Goal: Transaction & Acquisition: Purchase product/service

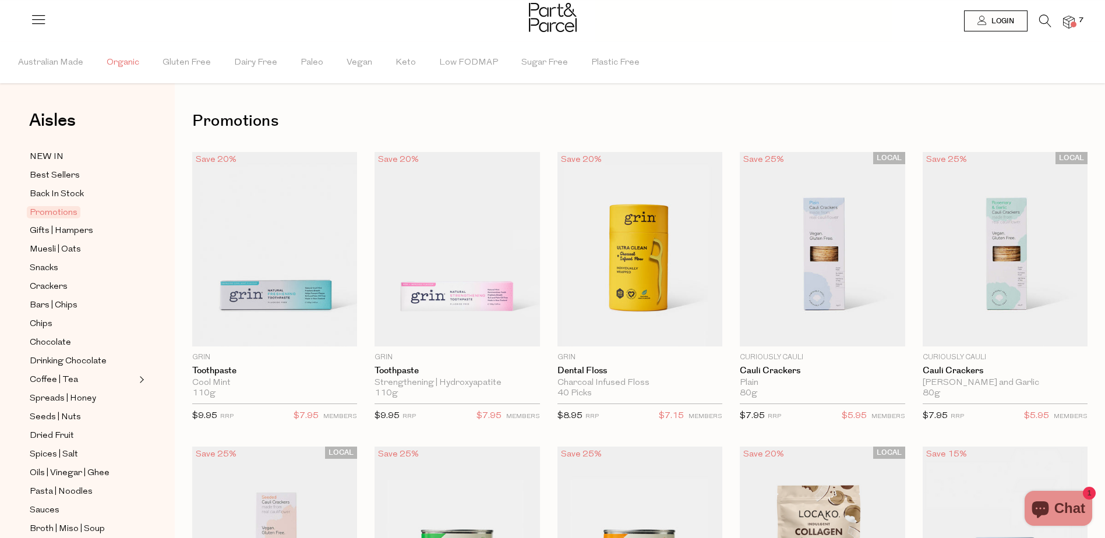
click at [136, 71] on span "Organic" at bounding box center [123, 63] width 33 height 41
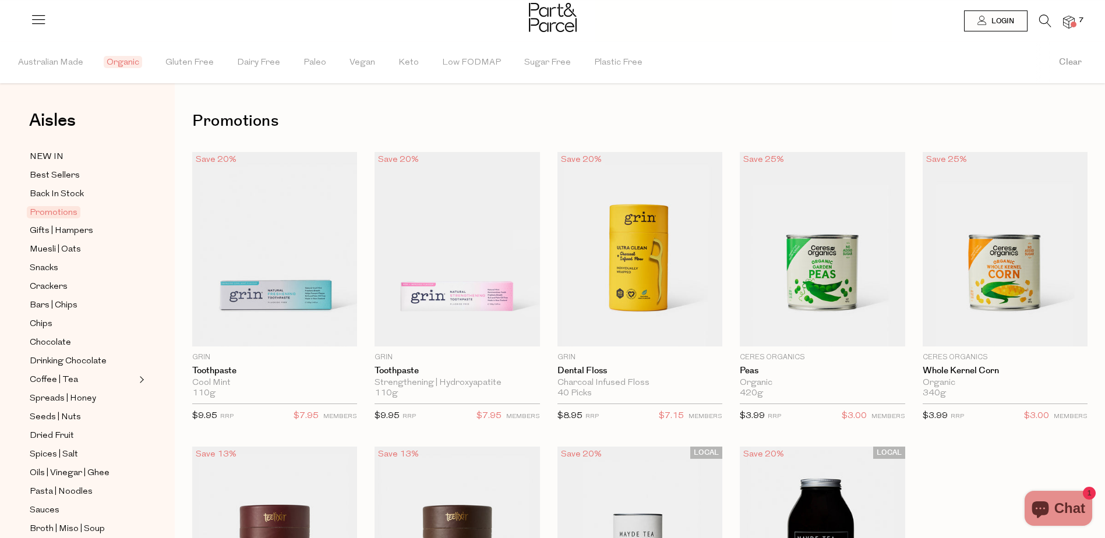
scroll to position [117, 0]
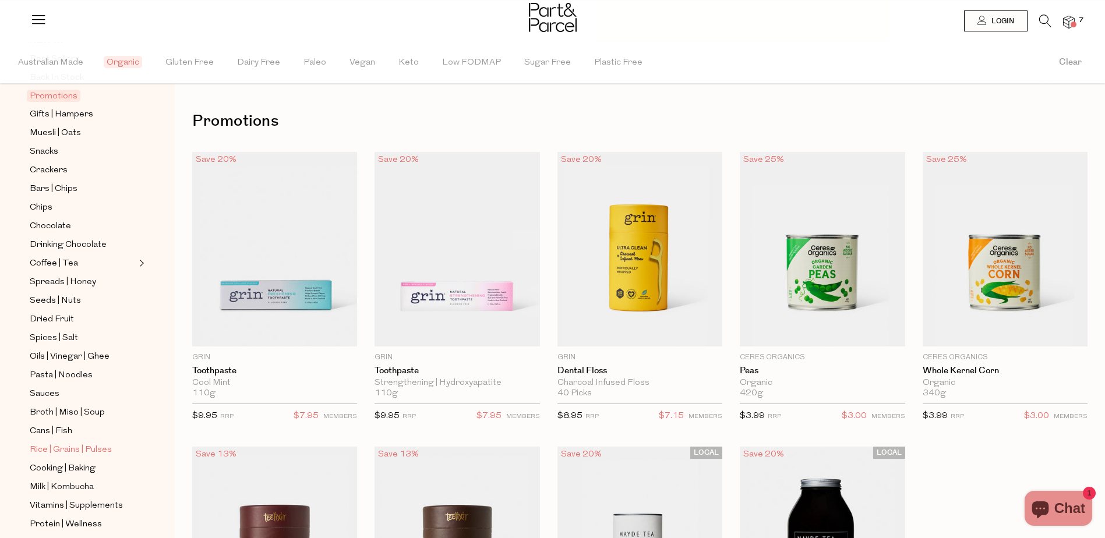
click at [50, 443] on span "Rice | Grains | Pulses" at bounding box center [71, 450] width 82 height 14
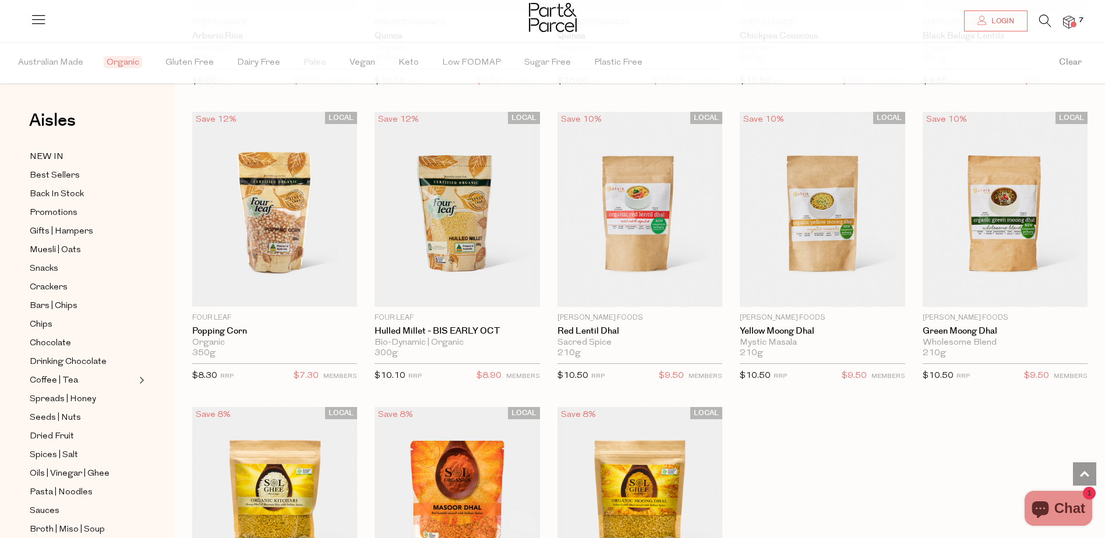
scroll to position [1224, 0]
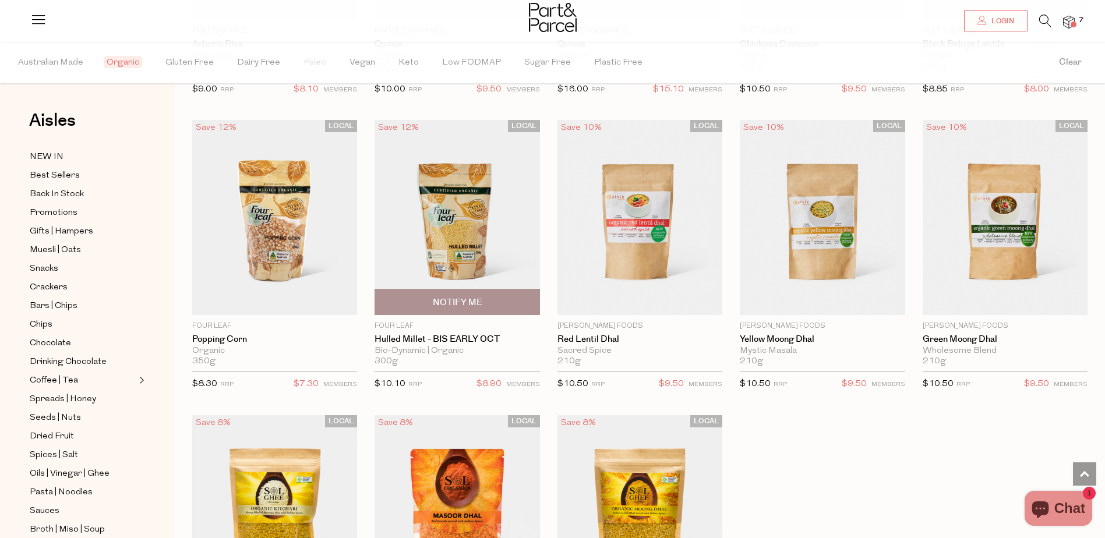
click at [445, 224] on img at bounding box center [457, 217] width 165 height 195
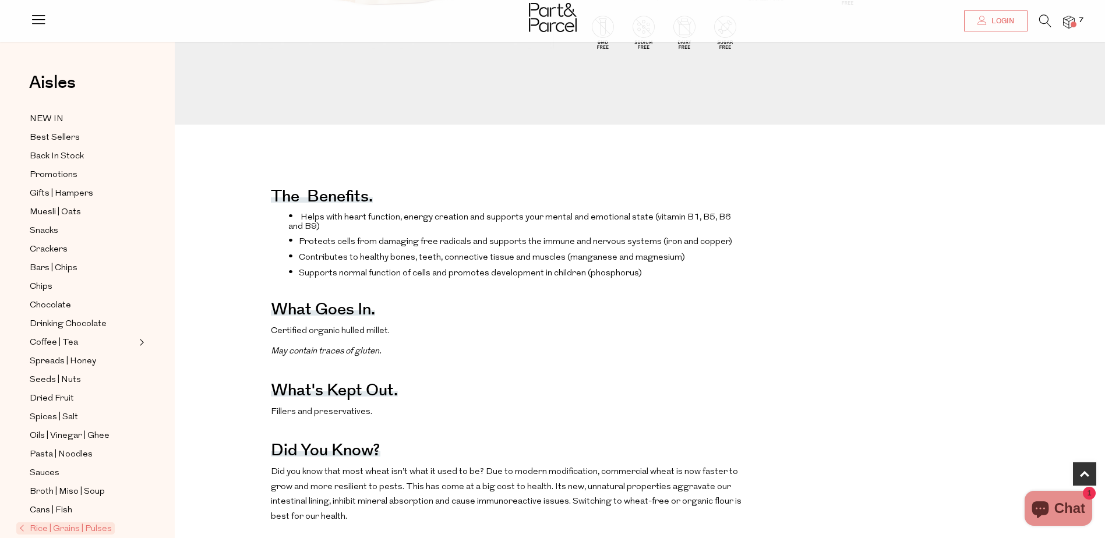
scroll to position [408, 0]
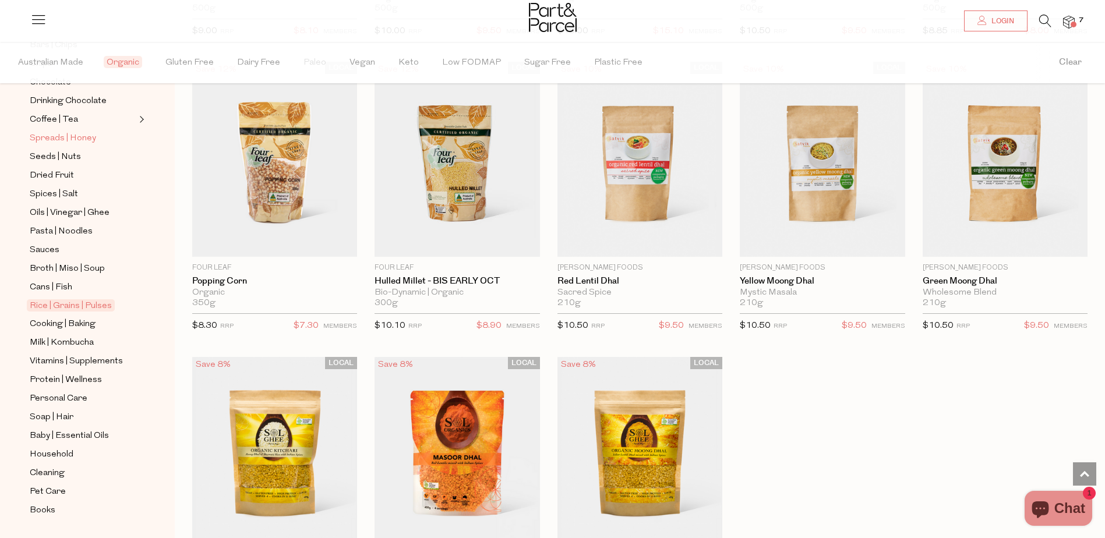
scroll to position [272, 0]
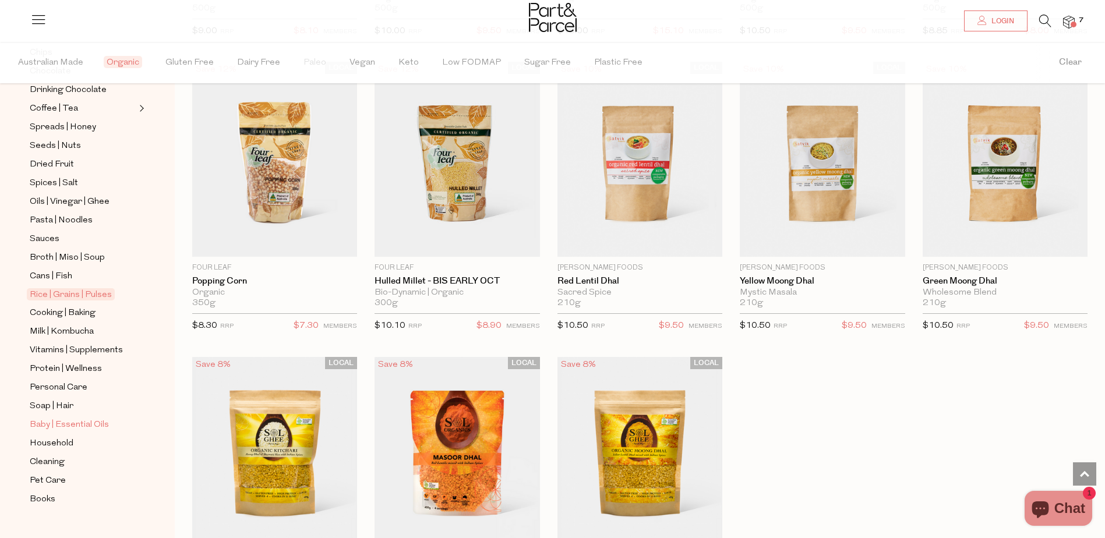
click at [70, 418] on span "Baby | Essential Oils" at bounding box center [69, 425] width 79 height 14
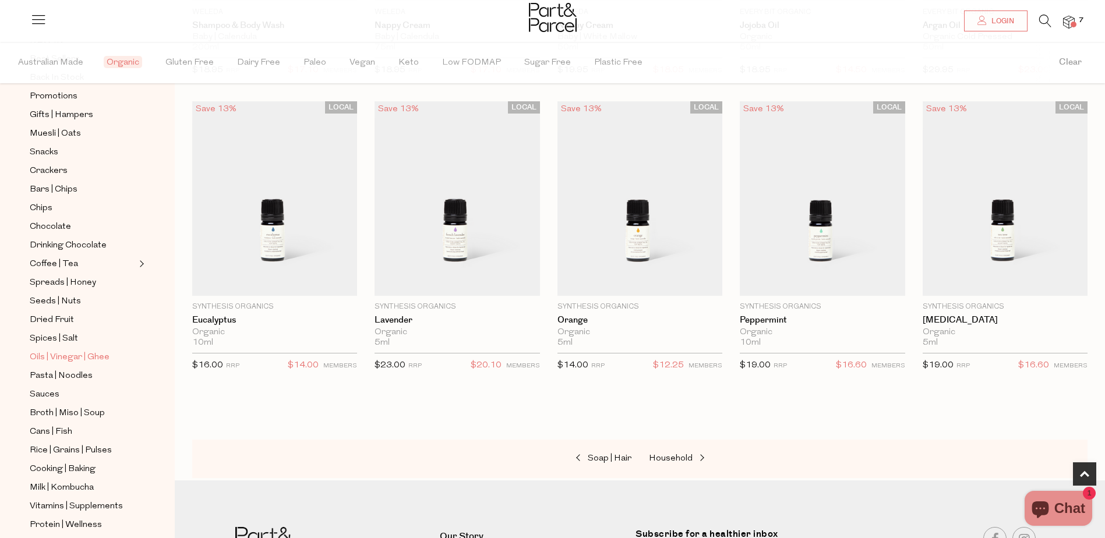
scroll to position [272, 0]
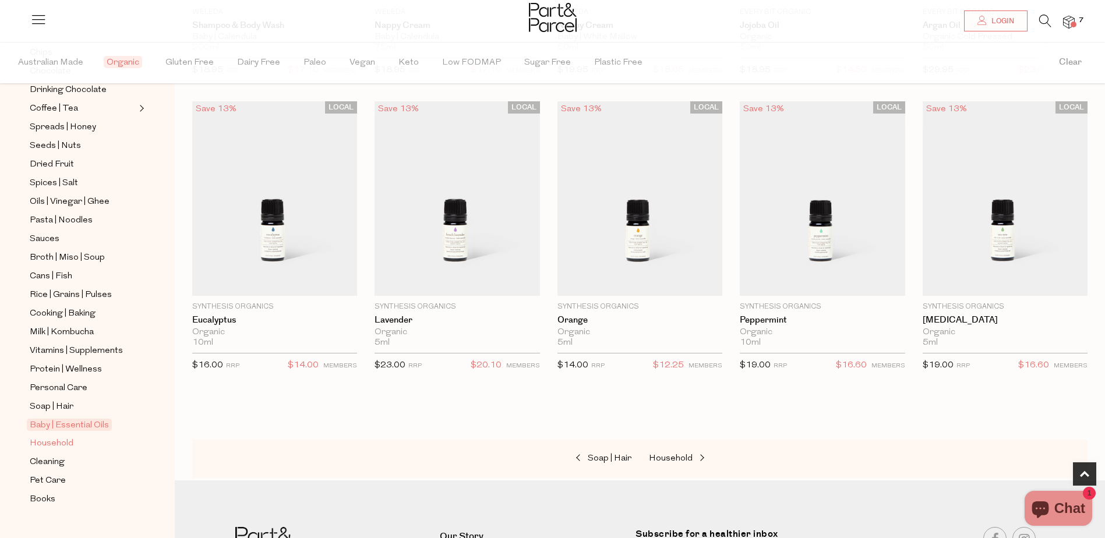
click at [72, 436] on link "Household" at bounding box center [83, 443] width 106 height 15
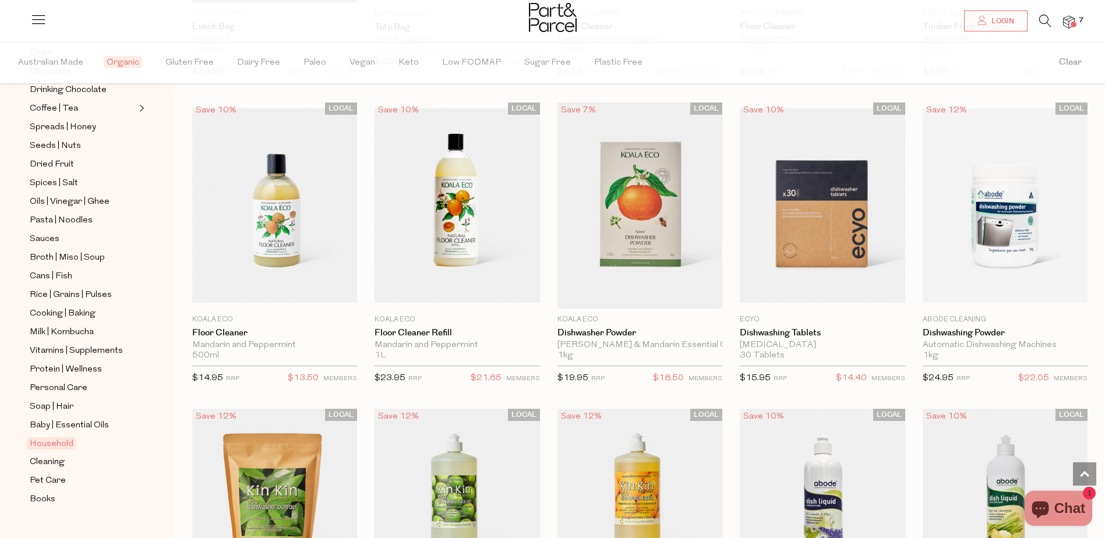
scroll to position [991, 0]
